Goal: Use online tool/utility: Utilize a website feature to perform a specific function

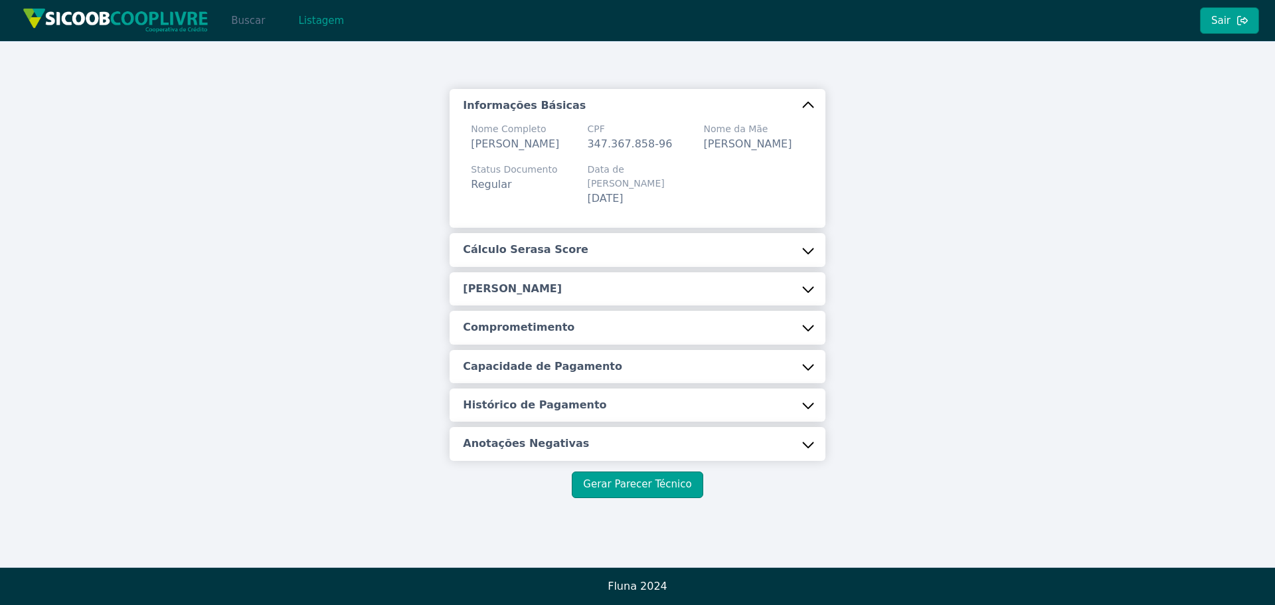
click at [257, 15] on button "Buscar" at bounding box center [248, 20] width 56 height 27
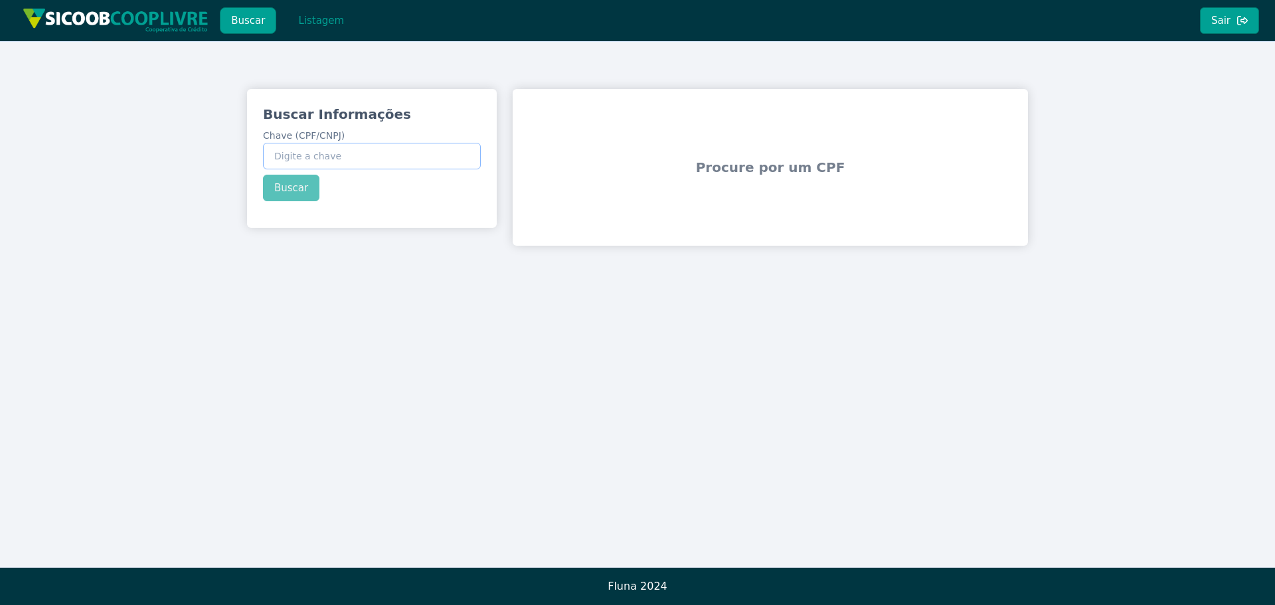
click at [478, 169] on input "Chave (CPF/CNPJ)" at bounding box center [372, 156] width 218 height 27
paste input "332.472.168-71"
type input "332.472.168-71"
click at [267, 187] on div "Buscar Informações Chave (CPF/CNPJ) 332.472.168-71 Buscar" at bounding box center [372, 153] width 250 height 128
click at [272, 187] on button "Buscar" at bounding box center [291, 188] width 56 height 27
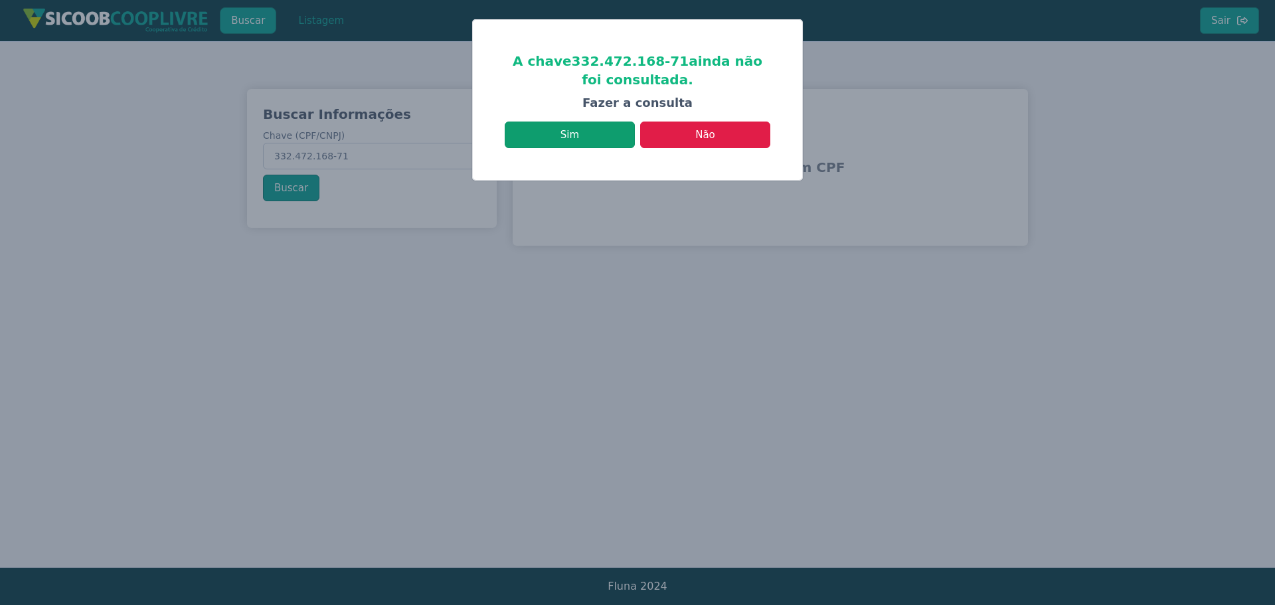
click at [606, 135] on button "Sim" at bounding box center [570, 135] width 130 height 27
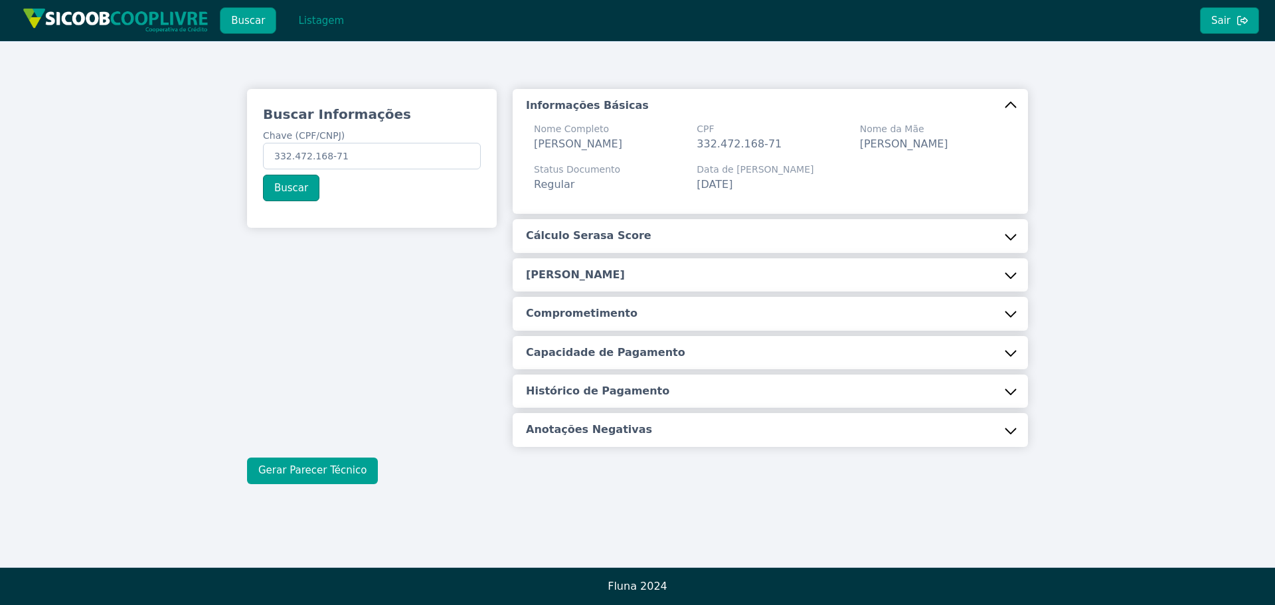
click at [328, 484] on button "Gerar Parecer Técnico" at bounding box center [312, 471] width 131 height 27
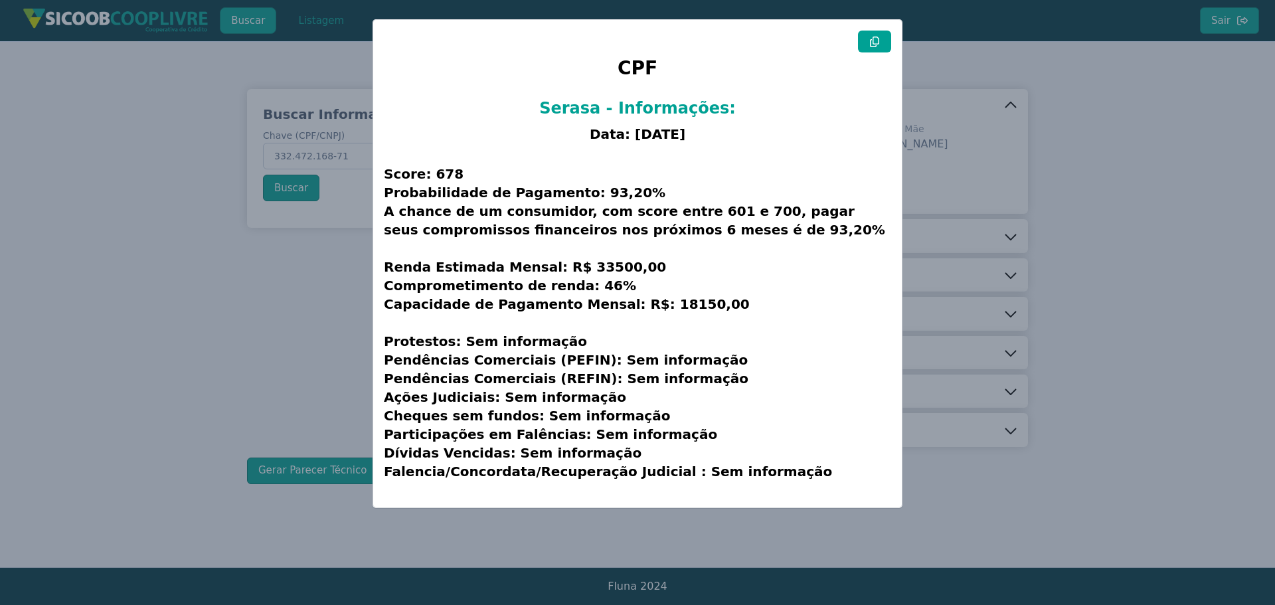
click at [863, 43] on button at bounding box center [874, 42] width 33 height 22
click at [1109, 214] on modal-container "CPF Serasa - Informações: Data: [DATE] Score: 678 Probabilidade de Pagamento: 9…" at bounding box center [637, 302] width 1275 height 605
